Goal: Navigation & Orientation: Find specific page/section

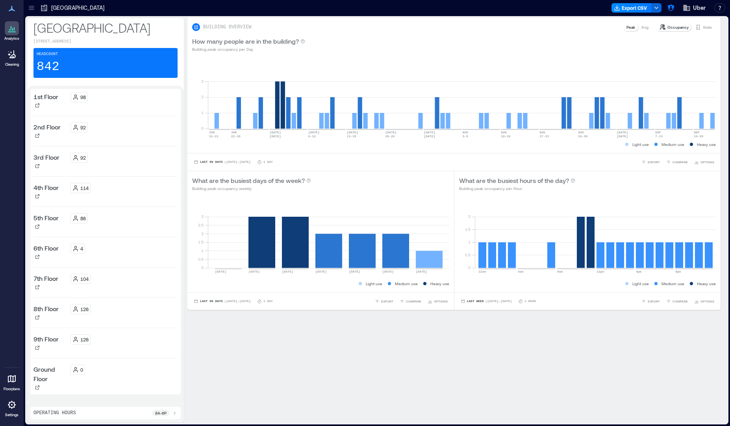
click at [20, 383] on link "Floorplans" at bounding box center [11, 382] width 21 height 24
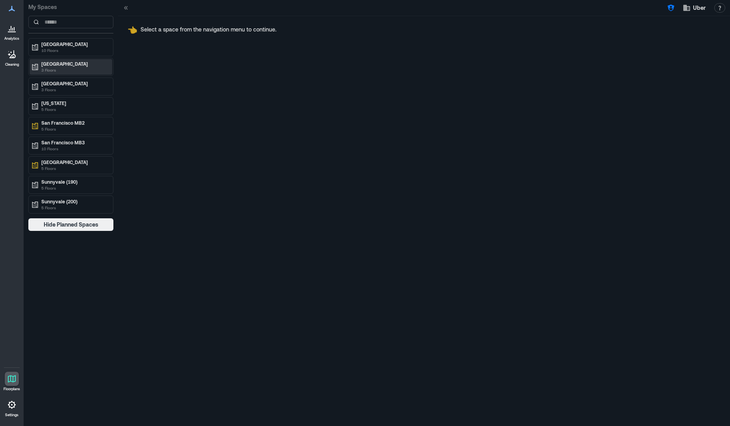
click at [80, 67] on p "3 Floors" at bounding box center [74, 70] width 66 height 6
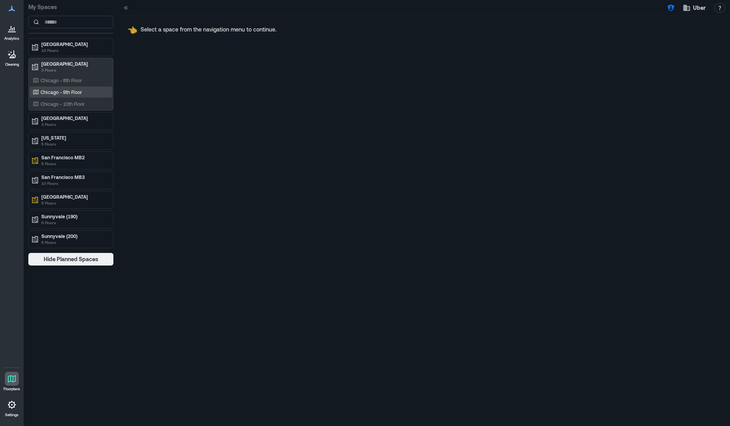
click at [81, 89] on p "Chicago - 9th Floor" at bounding box center [61, 92] width 41 height 6
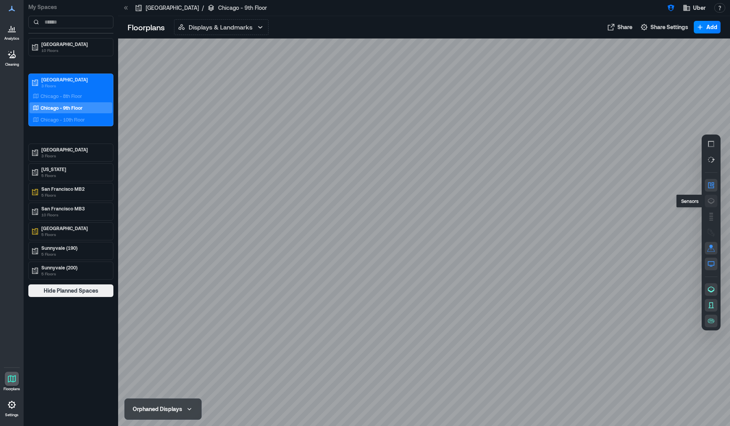
click at [715, 202] on button "button" at bounding box center [710, 201] width 13 height 13
click at [567, 134] on div at bounding box center [424, 233] width 612 height 388
click at [87, 121] on div "Chicago - 10th Floor" at bounding box center [69, 120] width 76 height 8
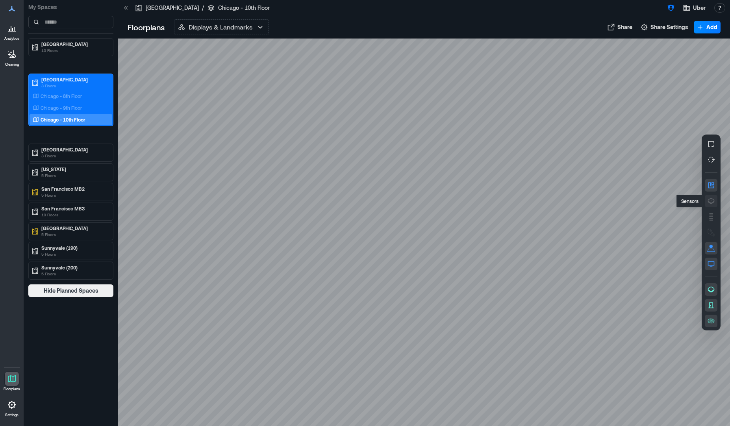
click at [710, 201] on icon "button" at bounding box center [711, 201] width 8 height 8
click at [77, 108] on p "Chicago - 9th Floor" at bounding box center [61, 108] width 41 height 6
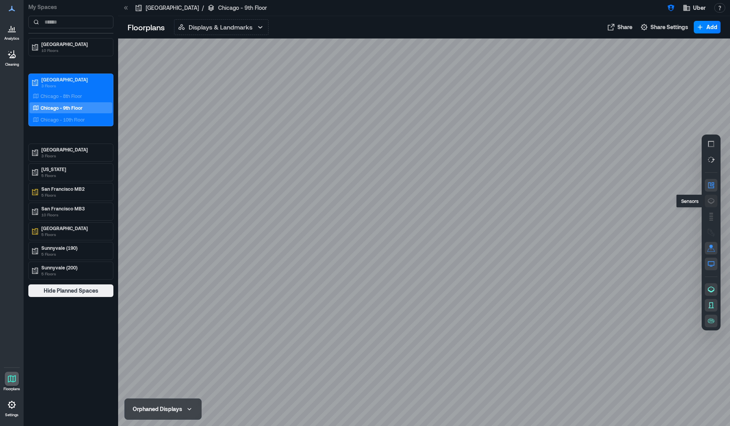
click at [706, 201] on button "button" at bounding box center [710, 201] width 13 height 13
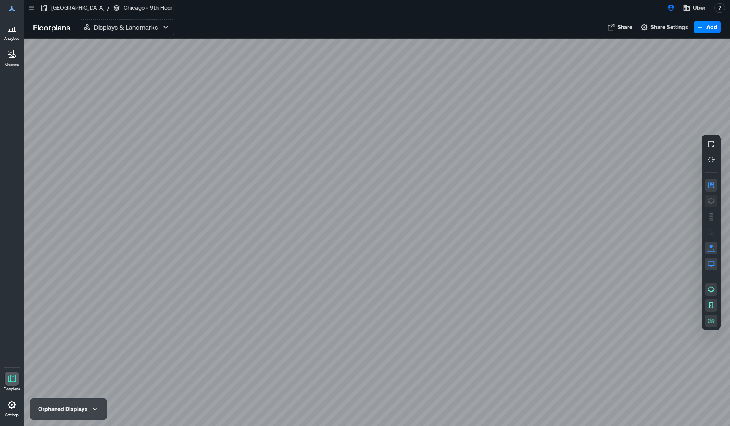
click at [707, 200] on icon "button" at bounding box center [711, 201] width 8 height 8
click at [710, 202] on icon "button" at bounding box center [711, 201] width 8 height 8
